Goal: Information Seeking & Learning: Learn about a topic

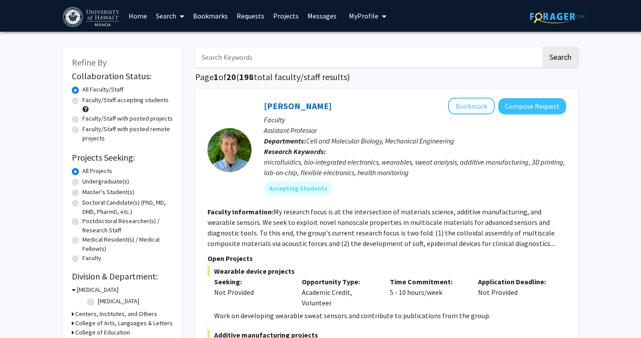
click at [279, 65] on input "Search Keywords" at bounding box center [368, 57] width 346 height 20
click at [364, 203] on fg-search-faculty "[PERSON_NAME] Bookmark Compose Request Faculty Assistant Professor Departments:…" at bounding box center [387, 247] width 359 height 298
click at [364, 58] on input "Search Keywords" at bounding box center [368, 57] width 346 height 20
type input "Ocean"
click at [542, 47] on button "Search" at bounding box center [560, 57] width 36 height 20
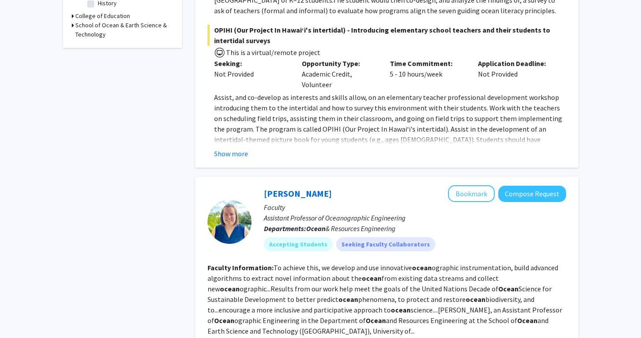
scroll to position [467, 0]
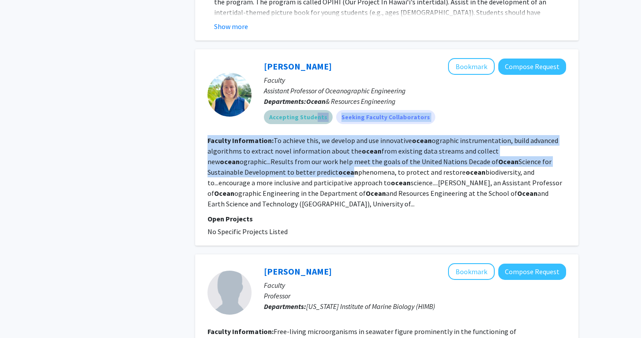
drag, startPoint x: 312, startPoint y: 110, endPoint x: 311, endPoint y: 165, distance: 54.6
click at [311, 165] on fg-search-faculty "[PERSON_NAME] Bookmark Compose Request Faculty Assistant Professor of Oceanogra…" at bounding box center [387, 147] width 359 height 179
click at [338, 168] on b "ocean" at bounding box center [348, 172] width 20 height 9
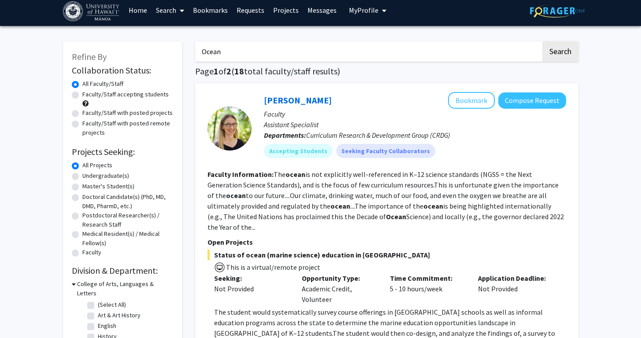
scroll to position [0, 0]
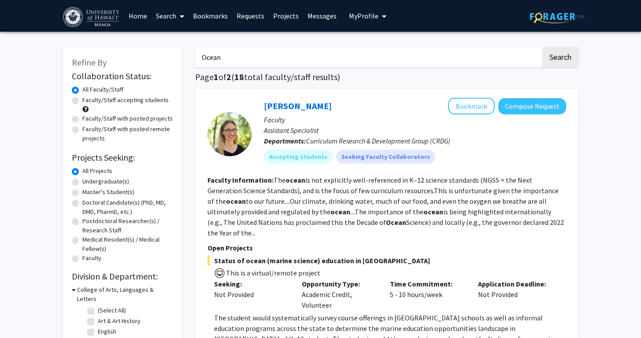
click at [134, 105] on div "Faculty/Staff accepting students" at bounding box center [122, 105] width 101 height 19
click at [140, 103] on label "Faculty/Staff accepting students" at bounding box center [125, 100] width 86 height 9
click at [88, 101] on input "Faculty/Staff accepting students" at bounding box center [85, 99] width 6 height 6
radio input "true"
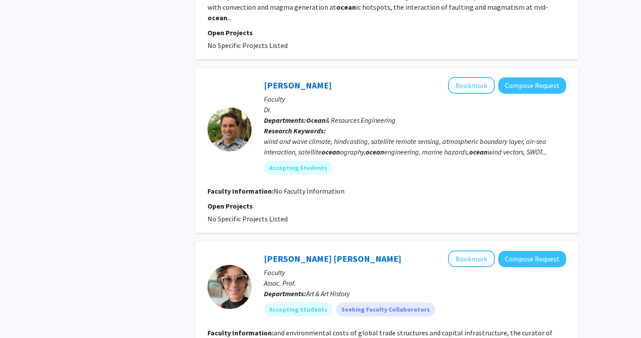
scroll to position [838, 0]
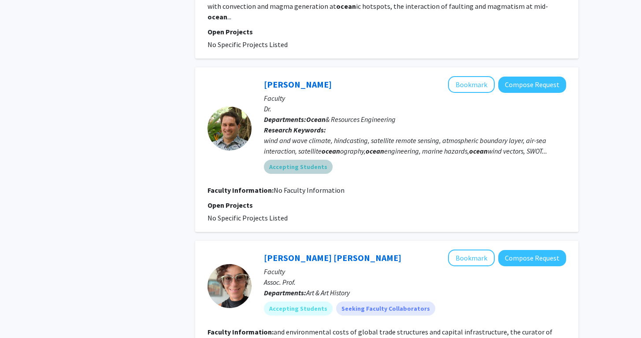
click at [308, 160] on mat-chip "Accepting Students" at bounding box center [298, 167] width 69 height 14
click at [309, 160] on mat-chip "Accepting Students" at bounding box center [298, 167] width 69 height 14
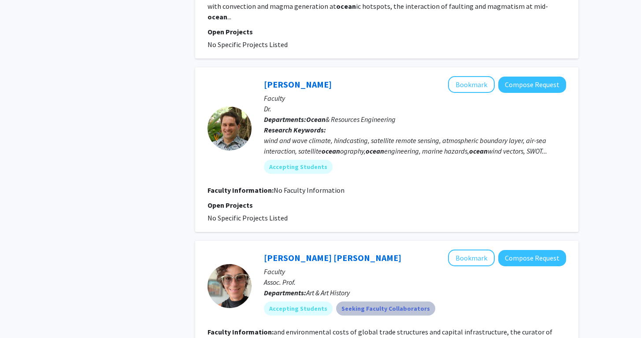
click at [391, 302] on mat-chip "Seeking Faculty Collaborators" at bounding box center [385, 309] width 99 height 14
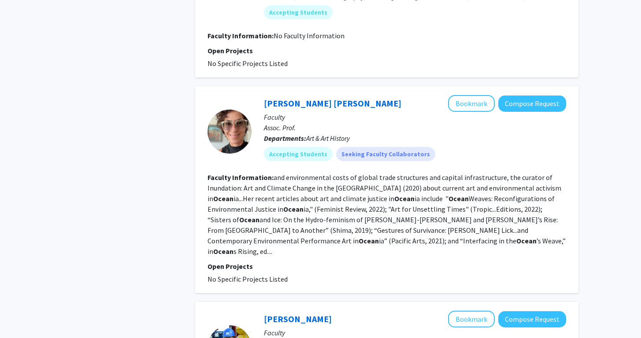
click at [383, 195] on fg-read-more "and environmental costs of global trade structures and capital infrastructure, …" at bounding box center [387, 214] width 358 height 83
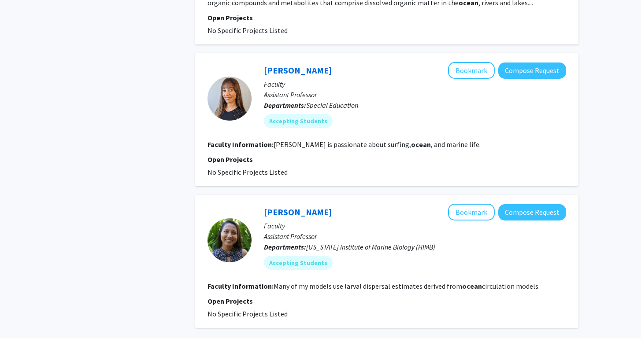
scroll to position [1808, 0]
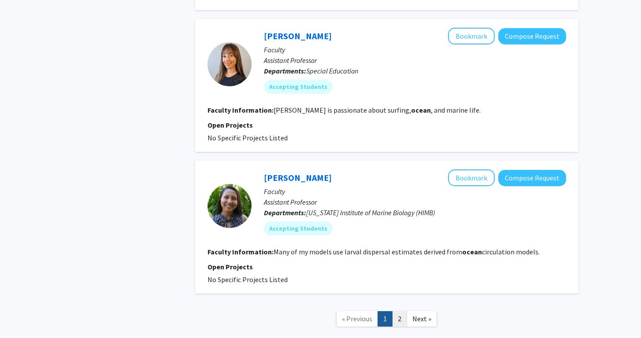
click at [403, 312] on link "2" at bounding box center [399, 319] width 15 height 15
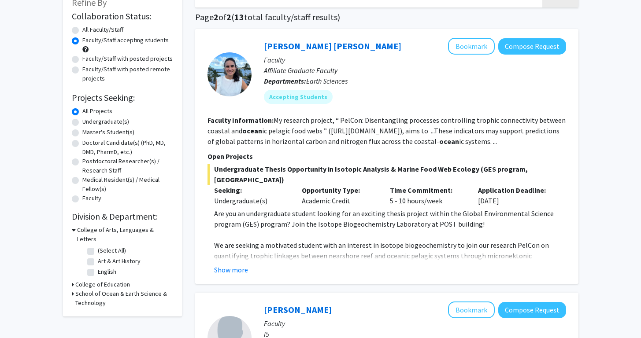
scroll to position [60, 0]
